Goal: Information Seeking & Learning: Get advice/opinions

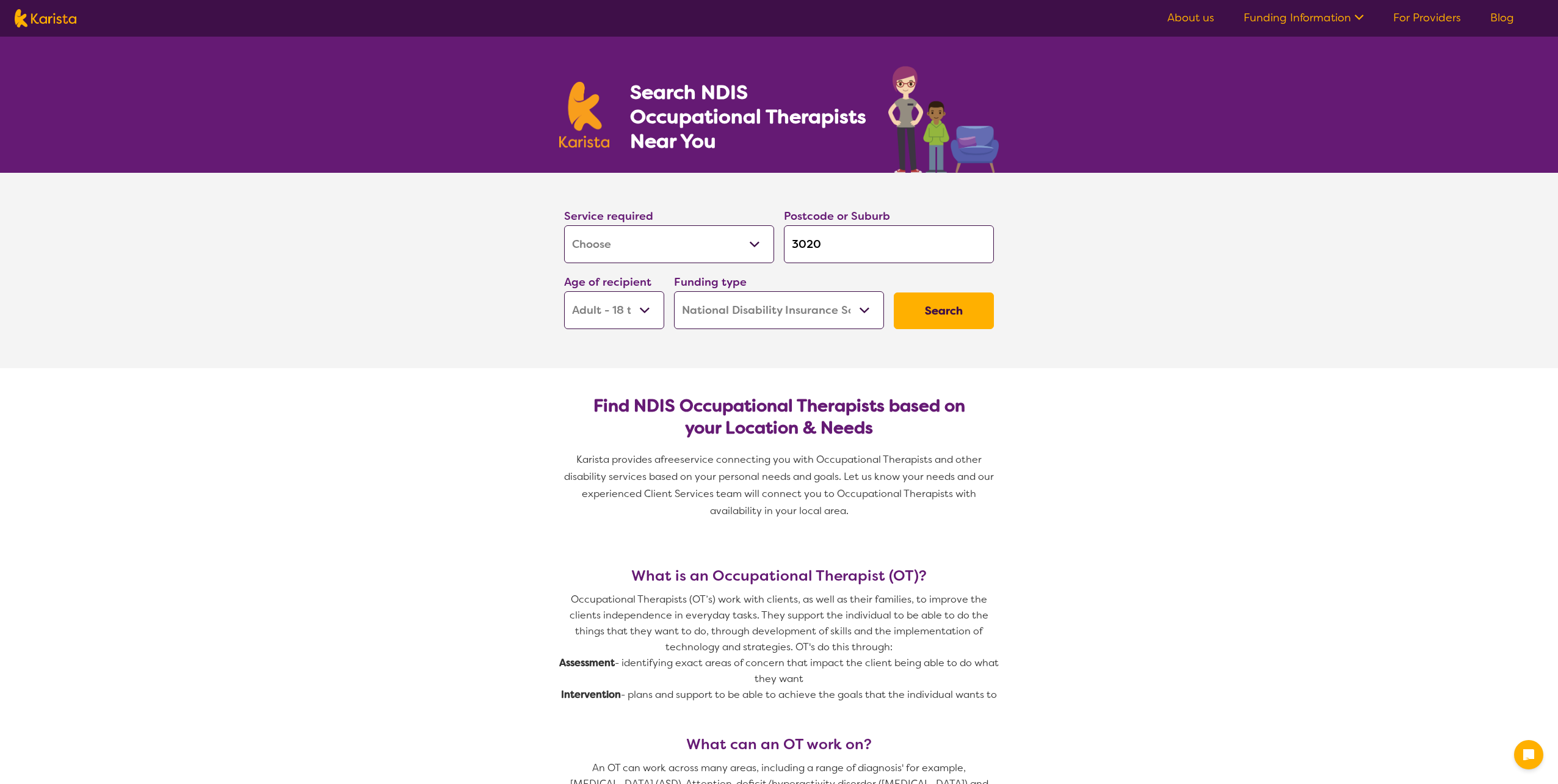
select select "[MEDICAL_DATA]"
select select "AD"
select select "NDIS"
select select "[MEDICAL_DATA]"
select select "AD"
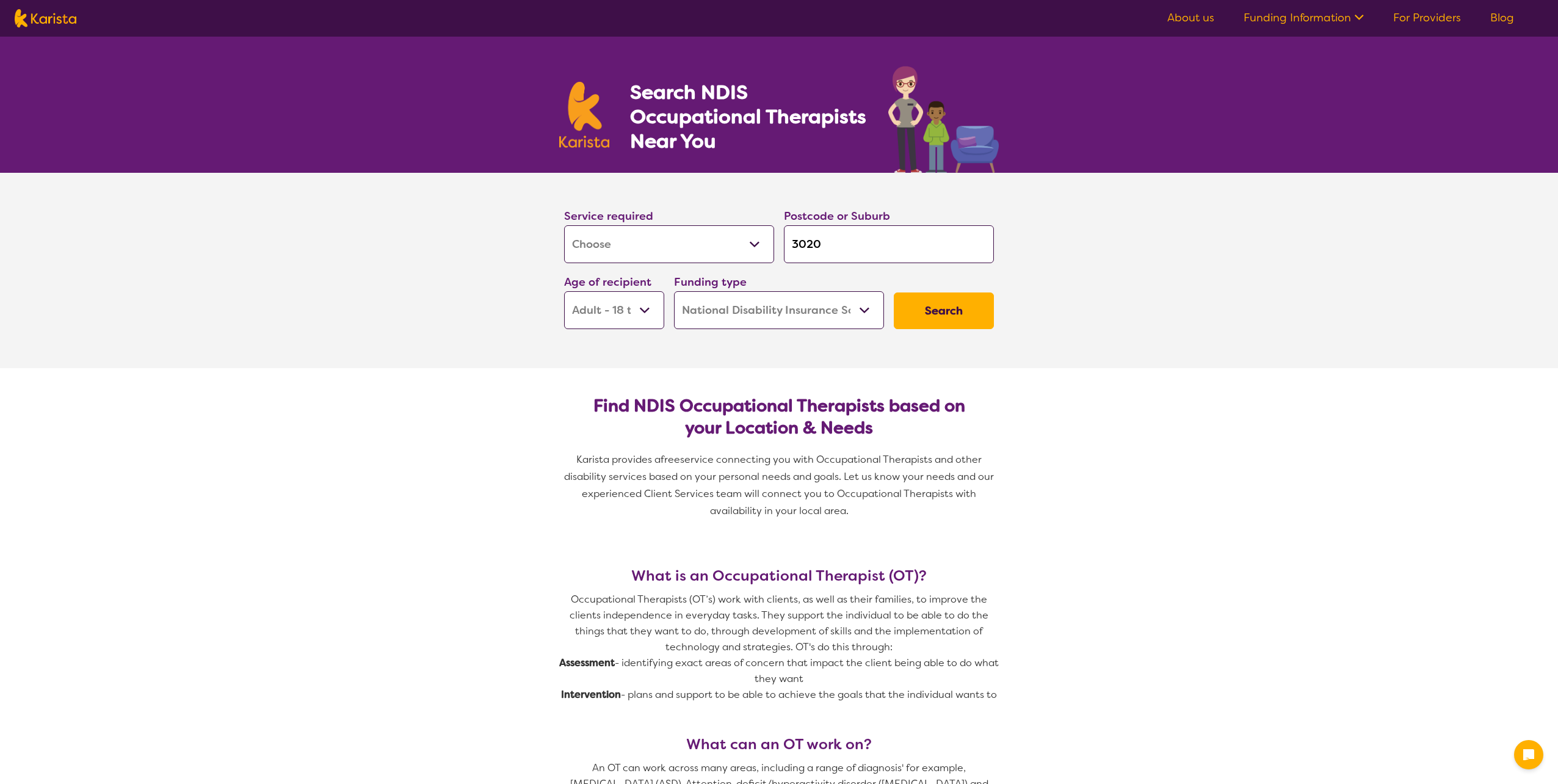
select select "NDIS"
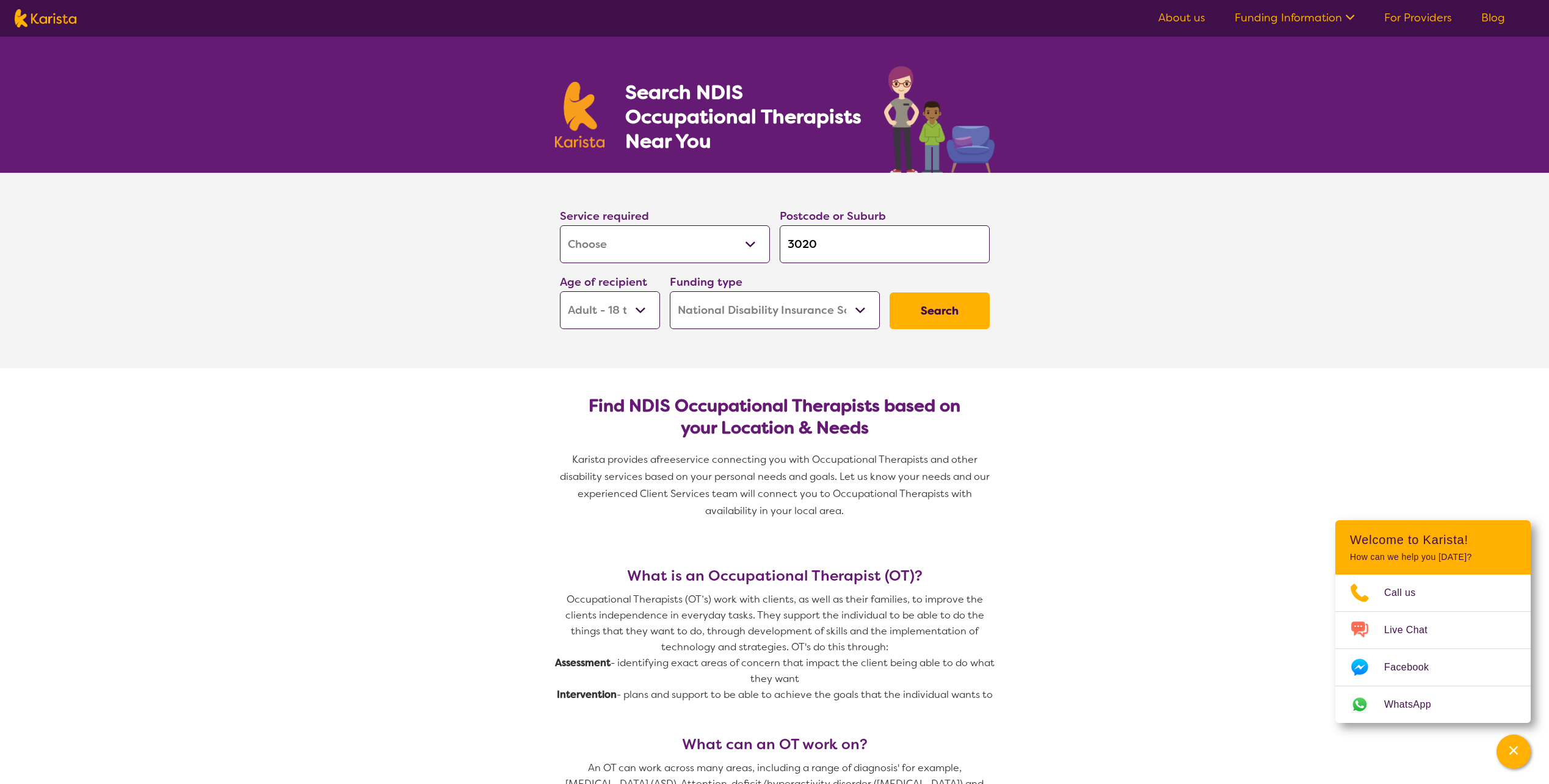
click at [626, 301] on select "Early Childhood - 0 to 9 Child - 10 to 11 Adolescent - 12 to 17 Adult - 18 to 6…" at bounding box center [610, 310] width 101 height 38
select select "AS"
click at [560, 291] on select "Early Childhood - 0 to 9 Child - 10 to 11 Adolescent - 12 to 17 Adult - 18 to 6…" at bounding box center [610, 310] width 101 height 38
select select "AS"
drag, startPoint x: 836, startPoint y: 240, endPoint x: 770, endPoint y: 246, distance: 66.3
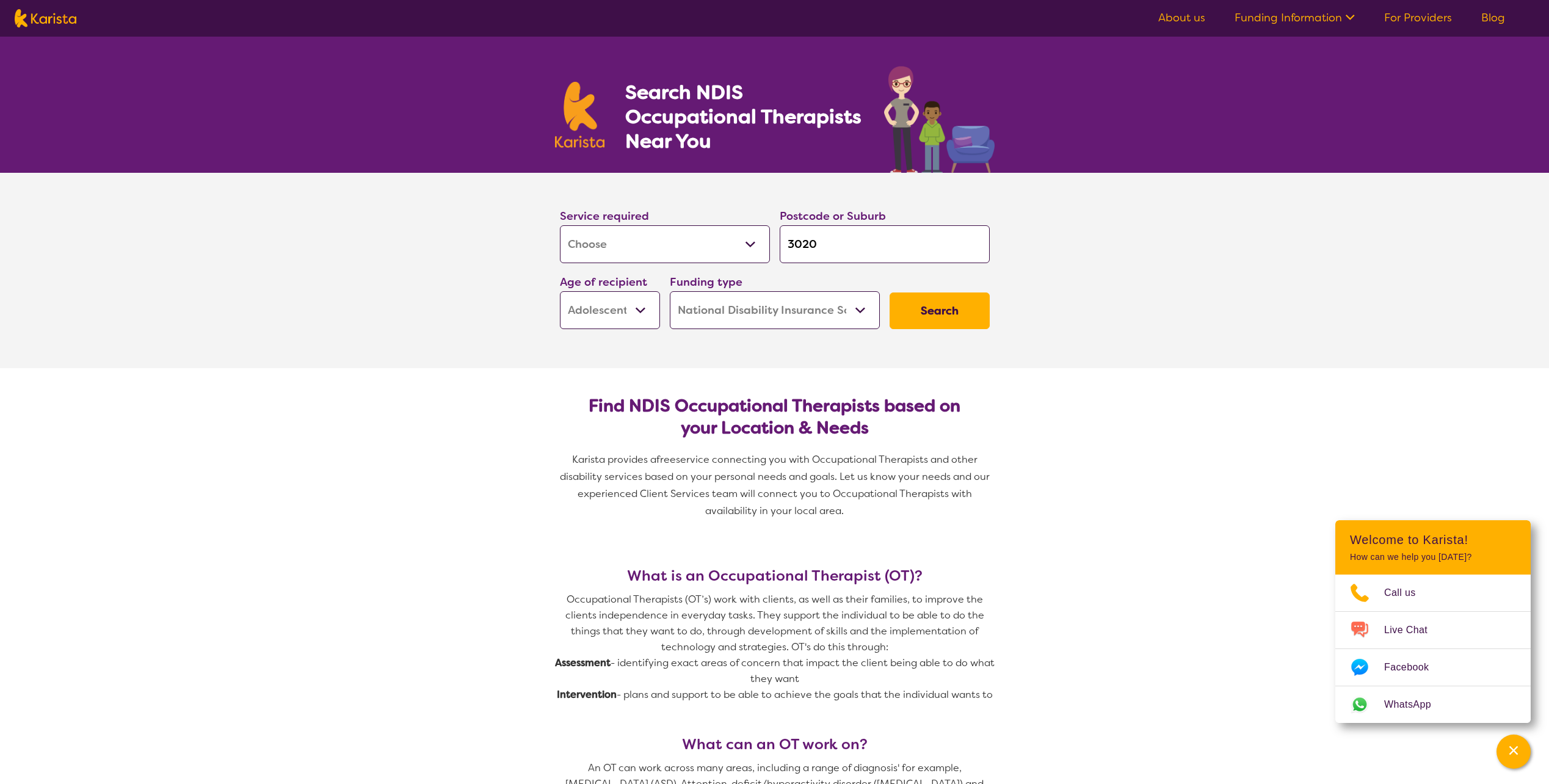
click at [770, 246] on div "Service required Allied Health Assistant Assessment ([MEDICAL_DATA] or [MEDICAL…" at bounding box center [775, 268] width 440 height 132
type input "M"
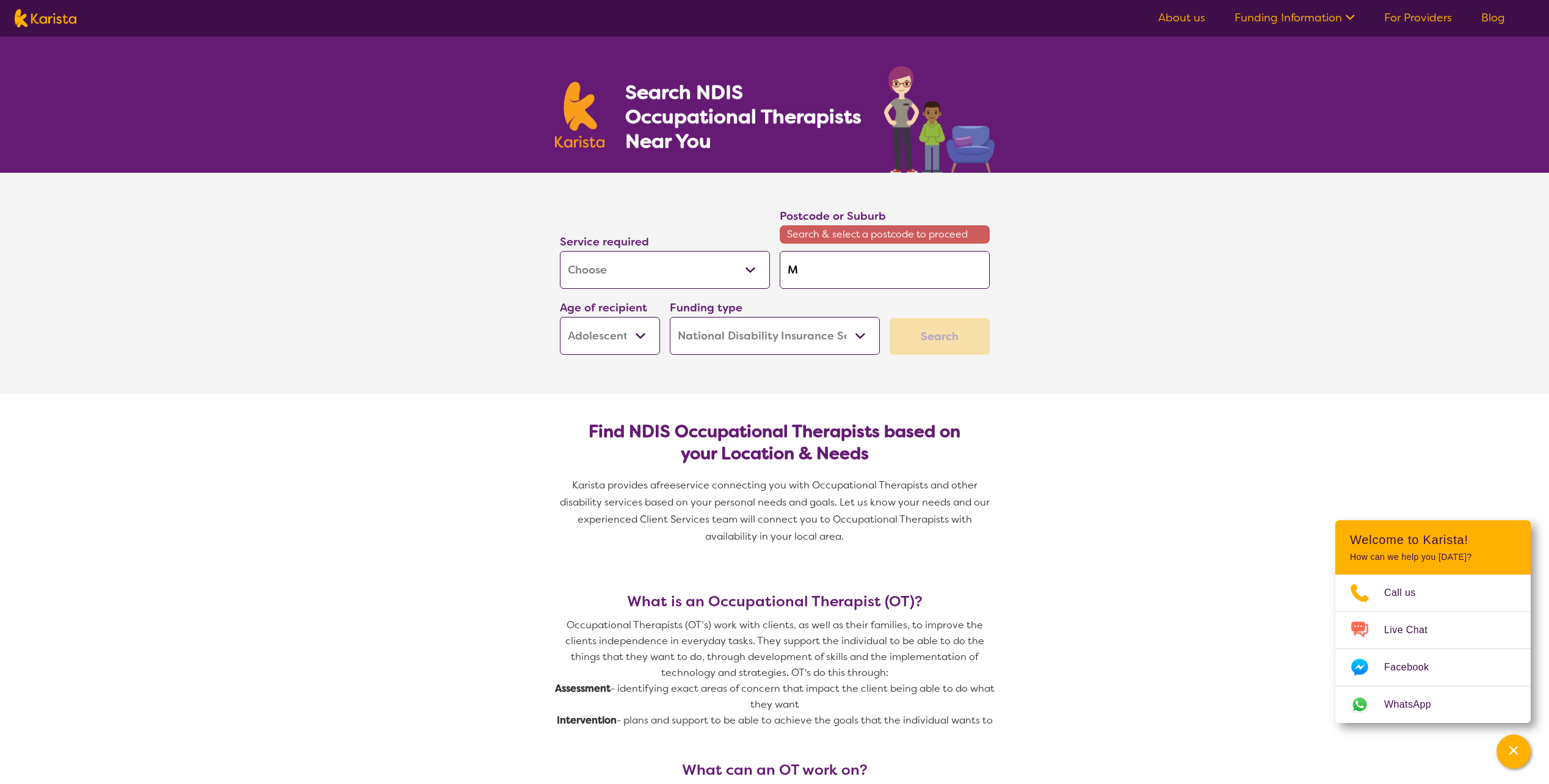
type input "Me"
type input "[PERSON_NAME]"
type input "Melt"
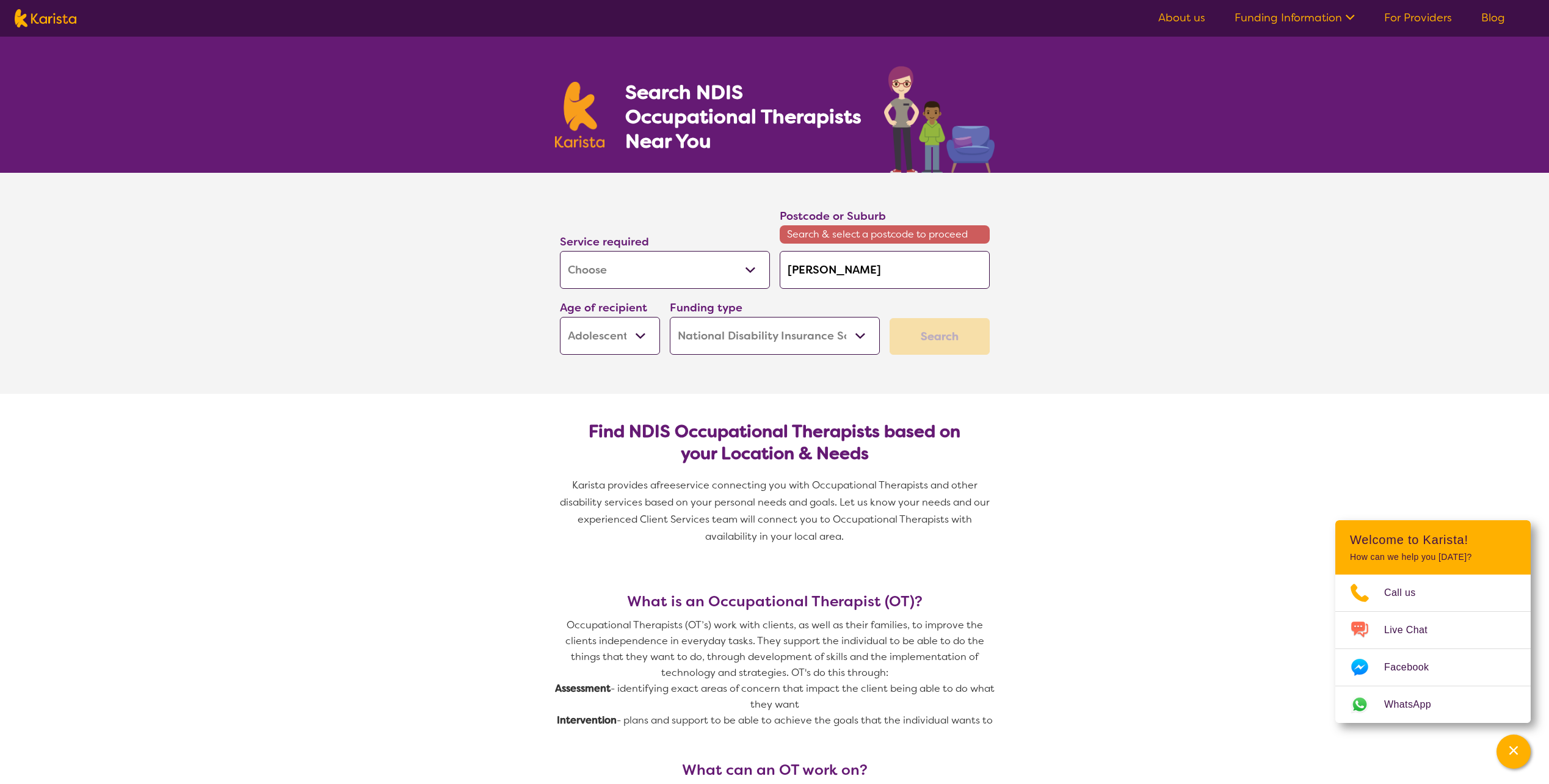
type input "Melt"
type input "Melto"
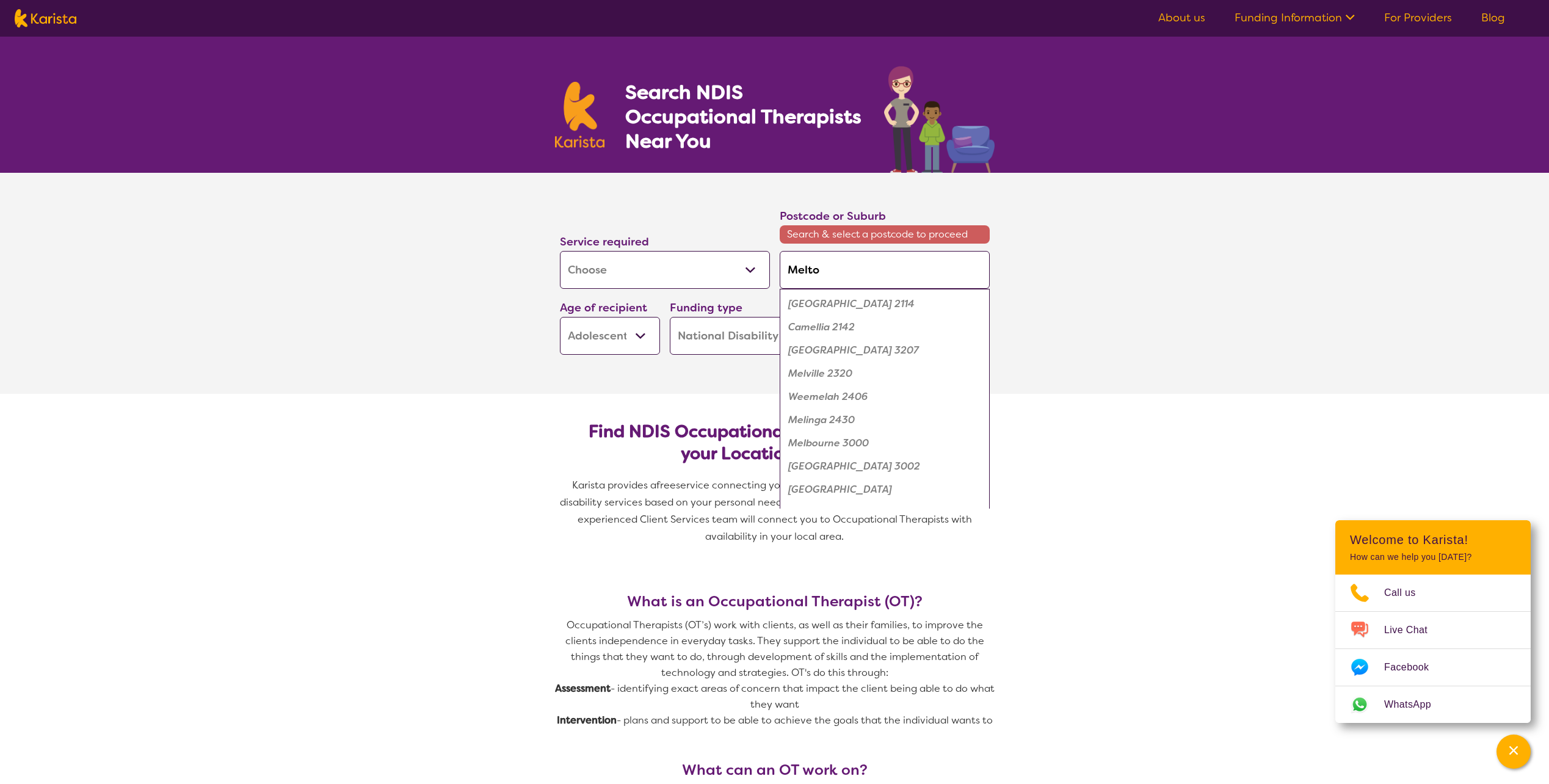
type input "[PERSON_NAME]"
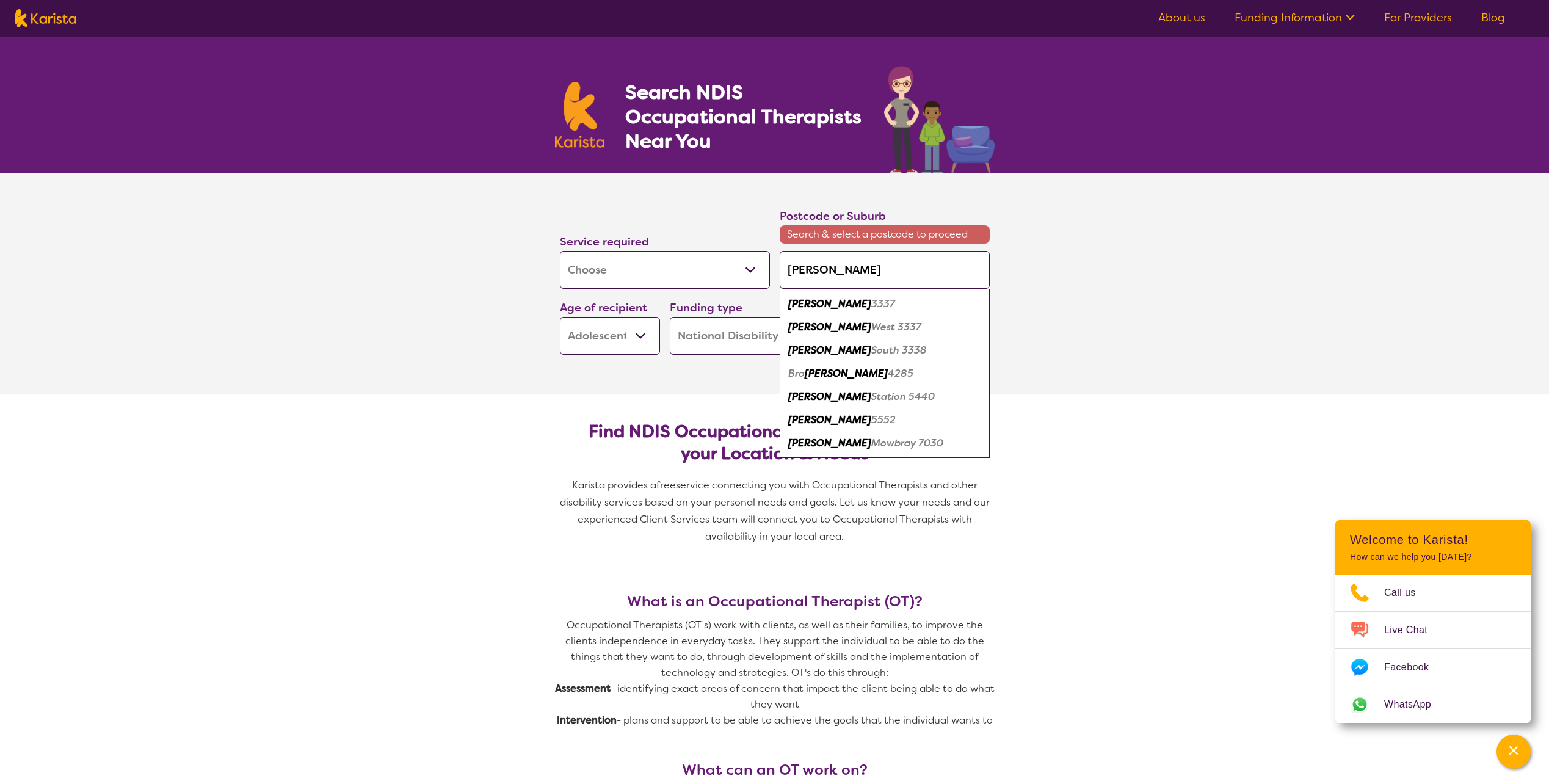
click at [820, 308] on em "[PERSON_NAME]" at bounding box center [829, 304] width 83 height 13
type input "3337"
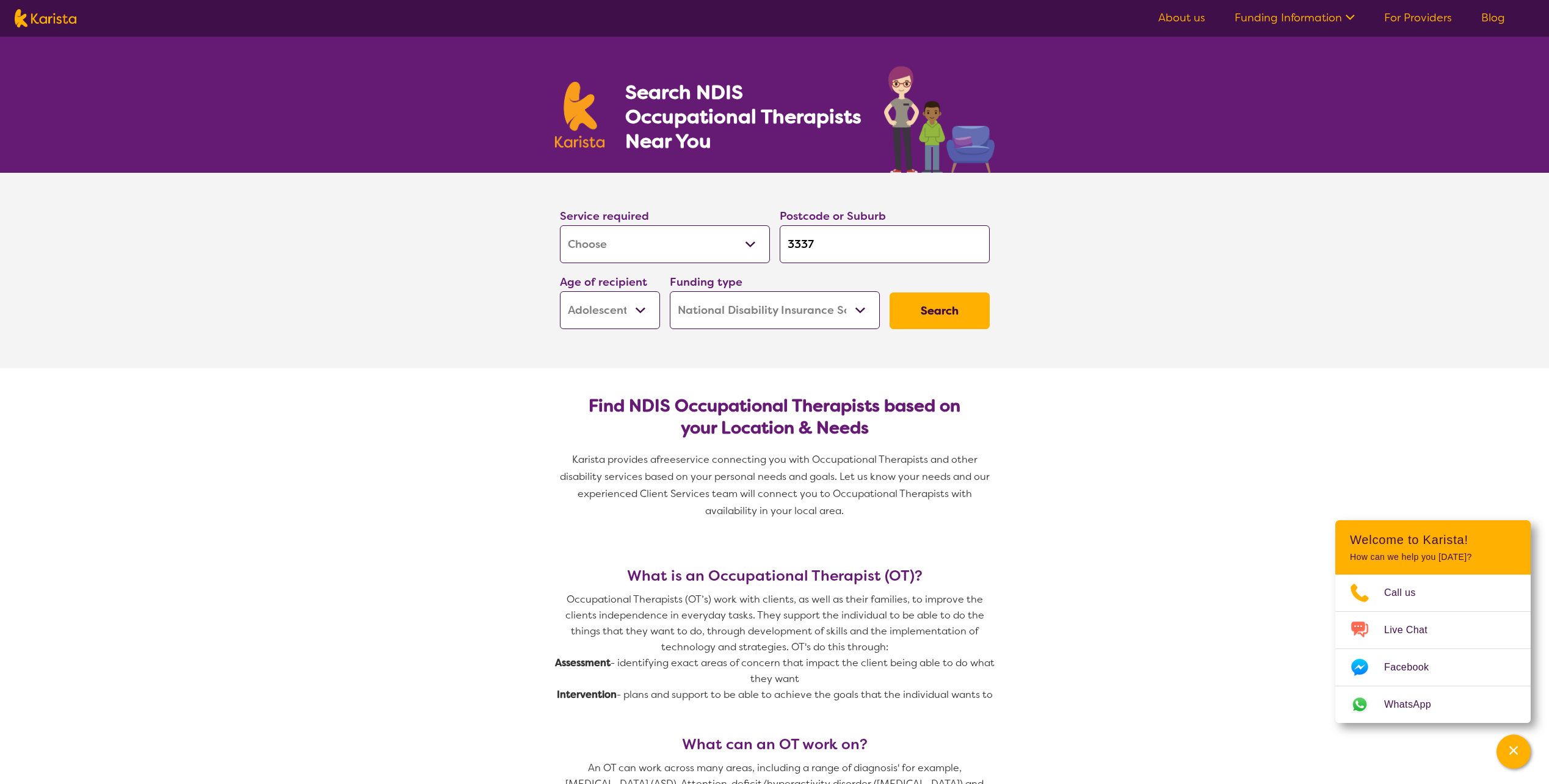
click at [932, 309] on button "Search" at bounding box center [940, 310] width 101 height 36
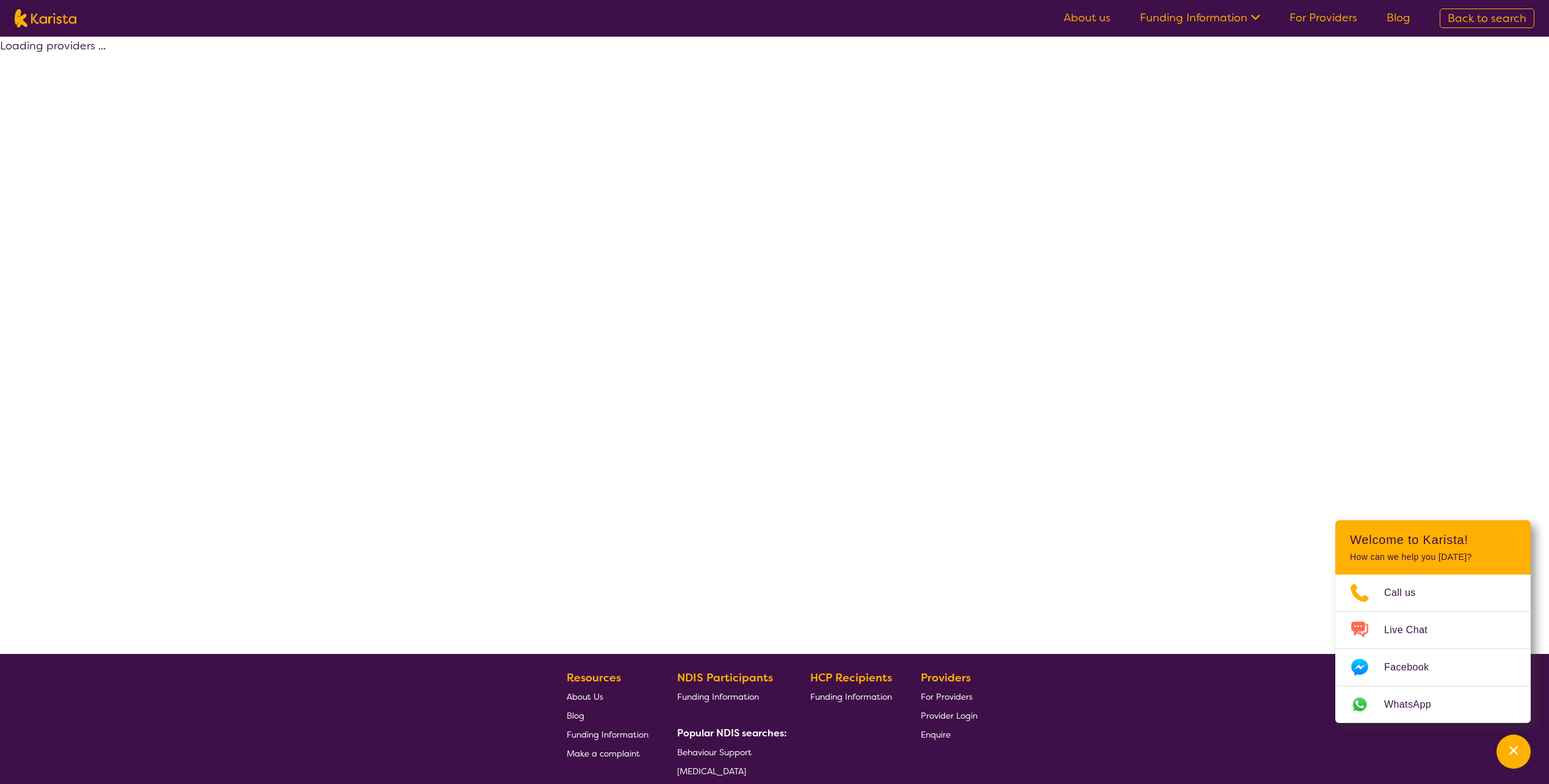
select select "by_score"
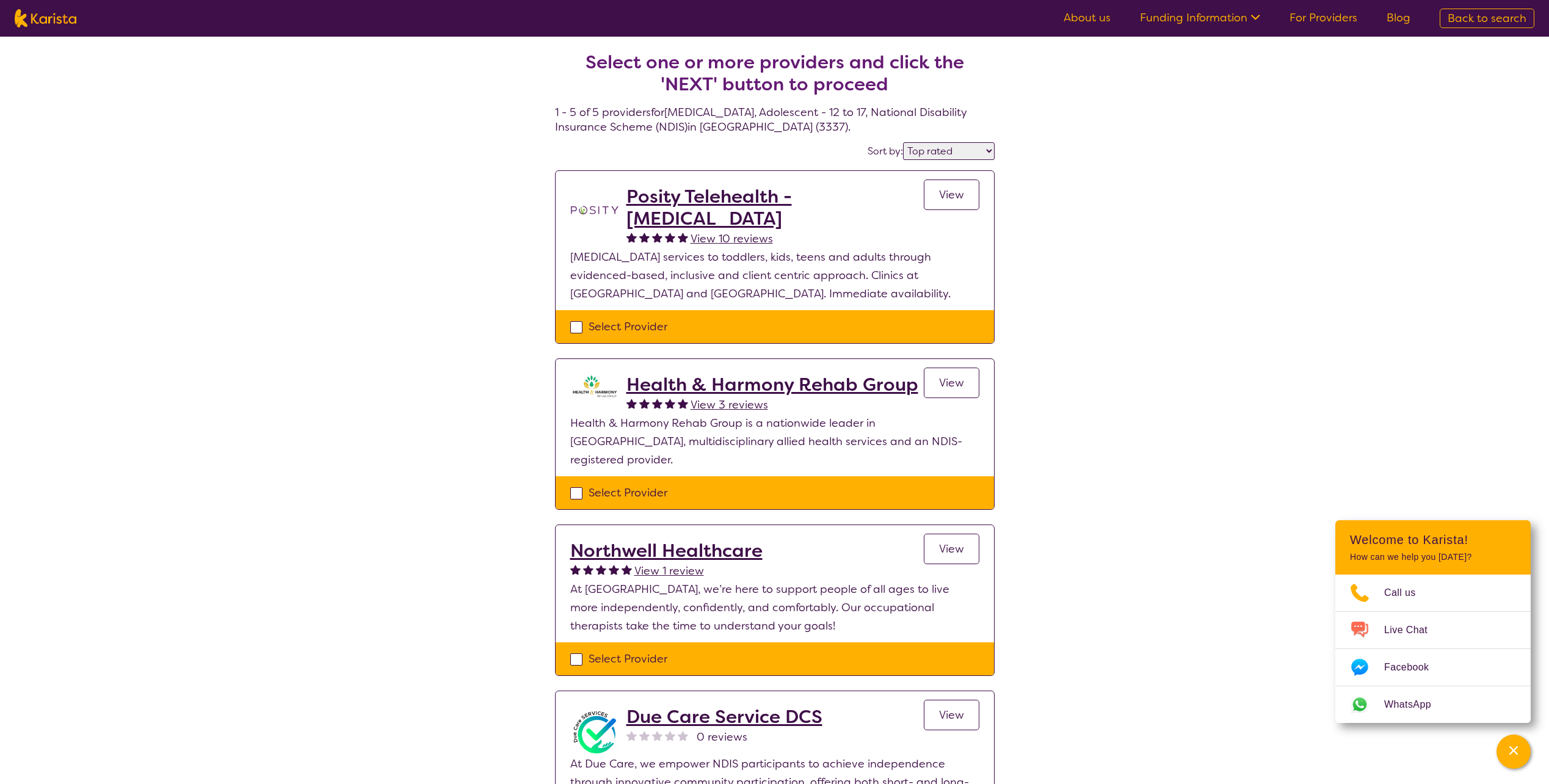
click at [979, 147] on select "Highly reviewed Top rated" at bounding box center [949, 151] width 91 height 18
select select "[MEDICAL_DATA]"
select select "AS"
select select "NDIS"
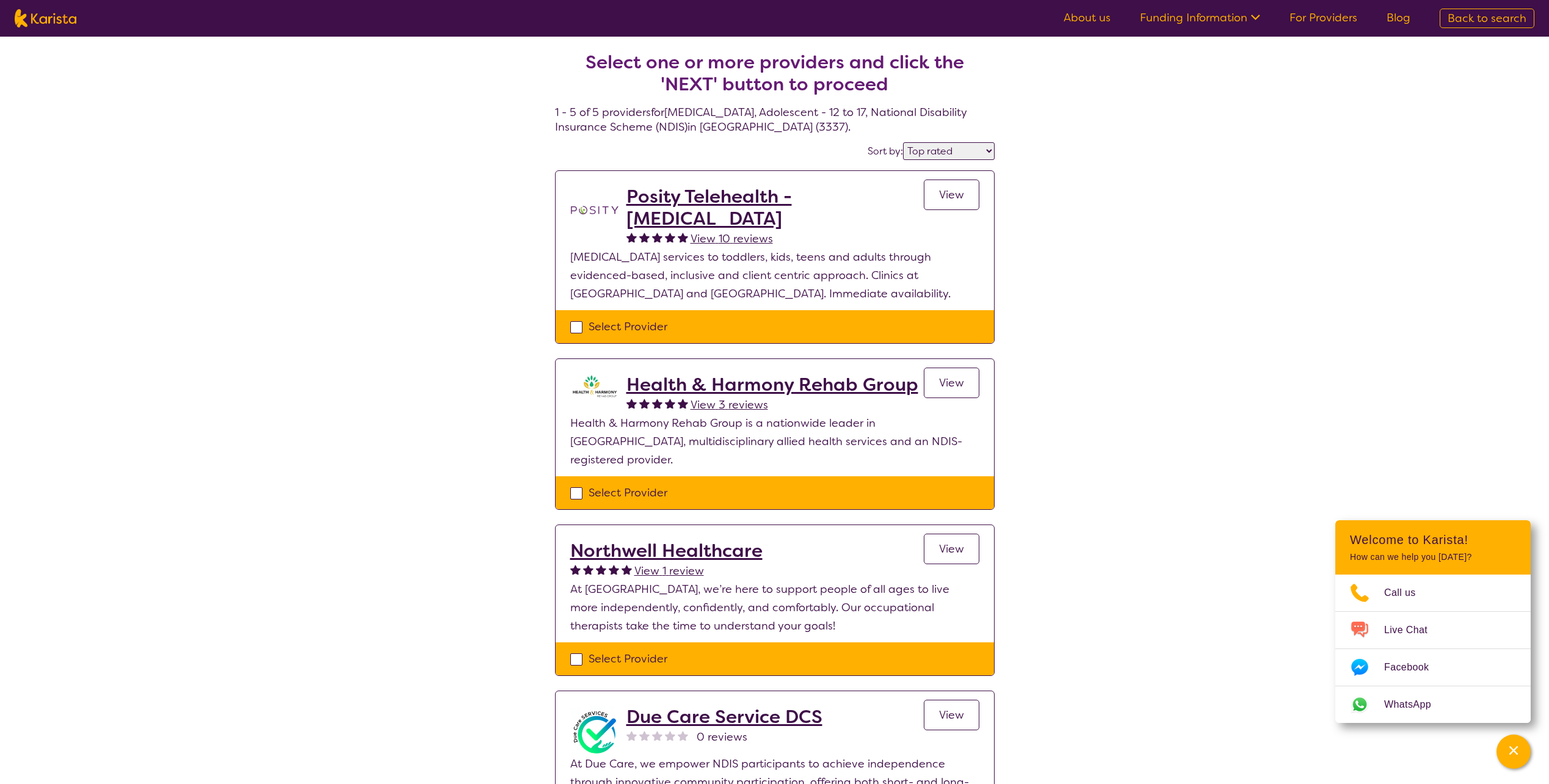
select select "[MEDICAL_DATA]"
select select "AS"
select select "NDIS"
